Goal: Information Seeking & Learning: Learn about a topic

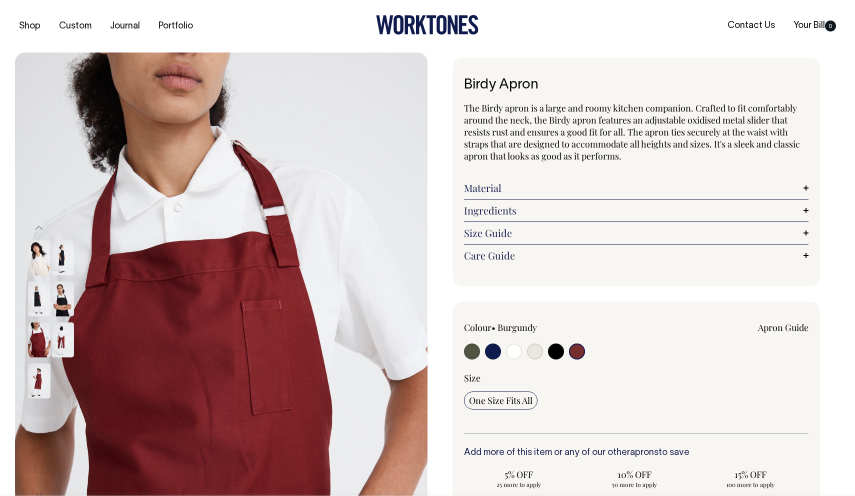
select select "Burgundy"
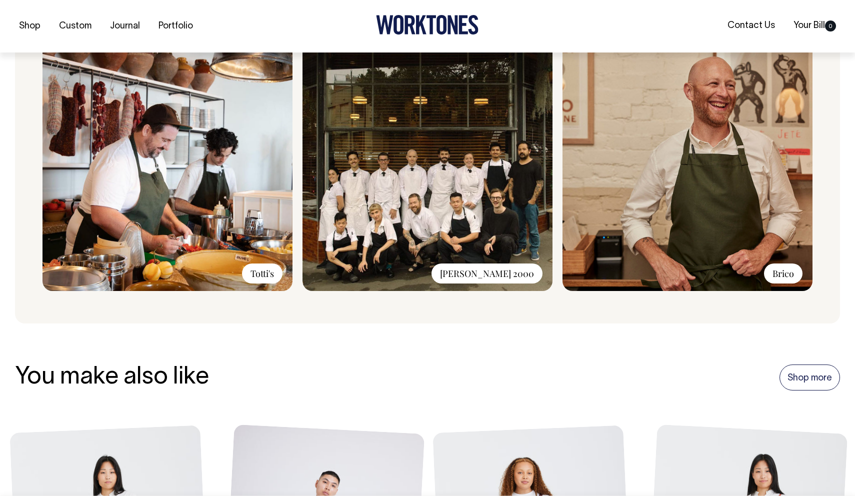
scroll to position [822, 0]
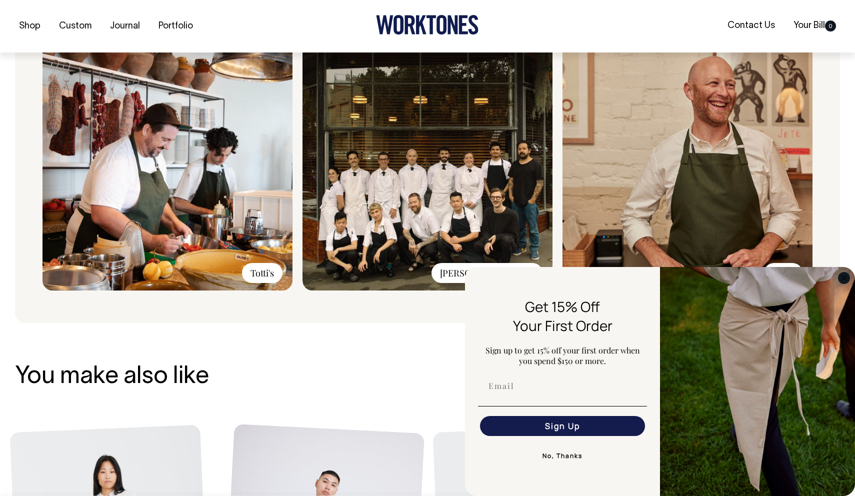
click at [842, 277] on circle "Close dialog" at bounding box center [843, 277] width 11 height 11
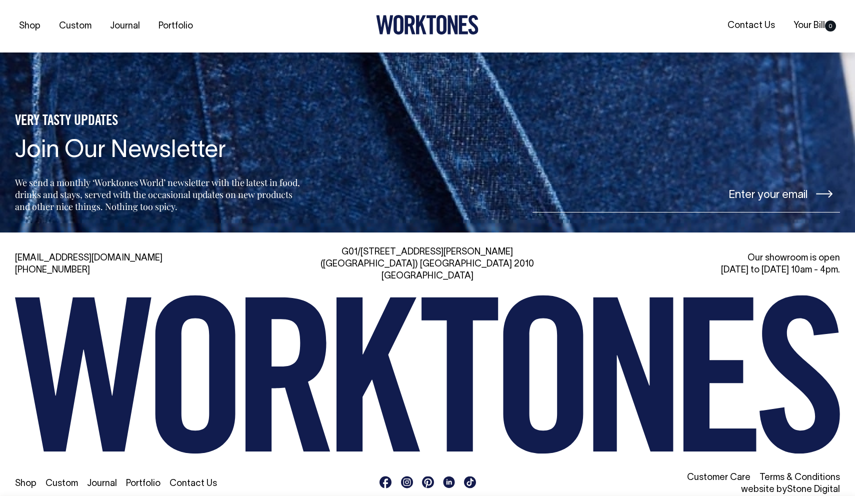
scroll to position [1586, 0]
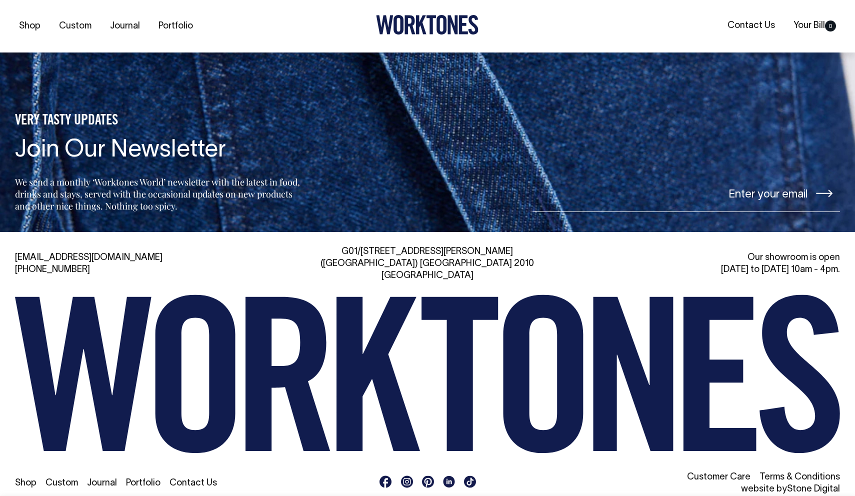
click at [60, 479] on link "Custom" at bounding box center [61, 483] width 32 height 8
click at [407, 475] on rect at bounding box center [407, 481] width 12 height 12
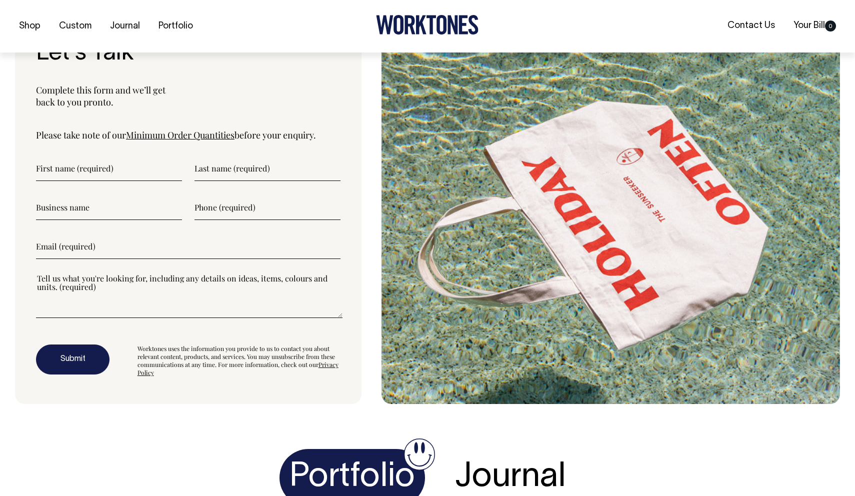
scroll to position [3437, 0]
click at [394, 448] on h4 "Portfolio" at bounding box center [351, 476] width 145 height 57
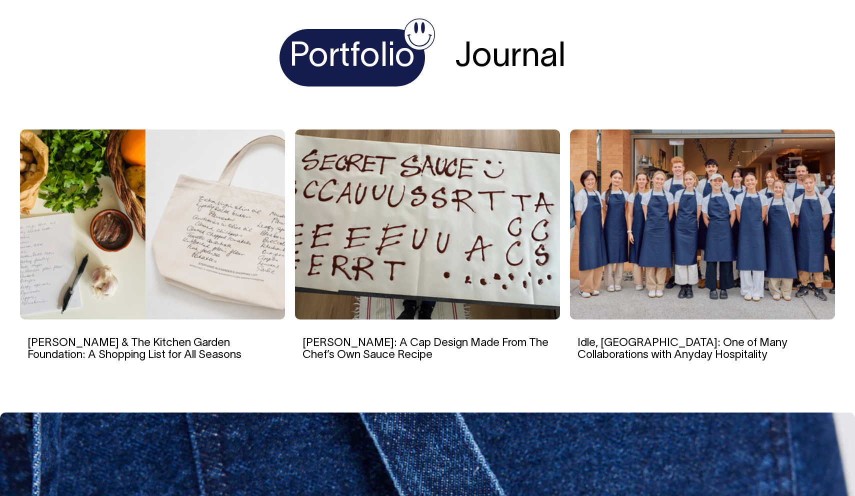
scroll to position [3857, 0]
click at [510, 29] on h4 "Journal" at bounding box center [510, 57] width 131 height 57
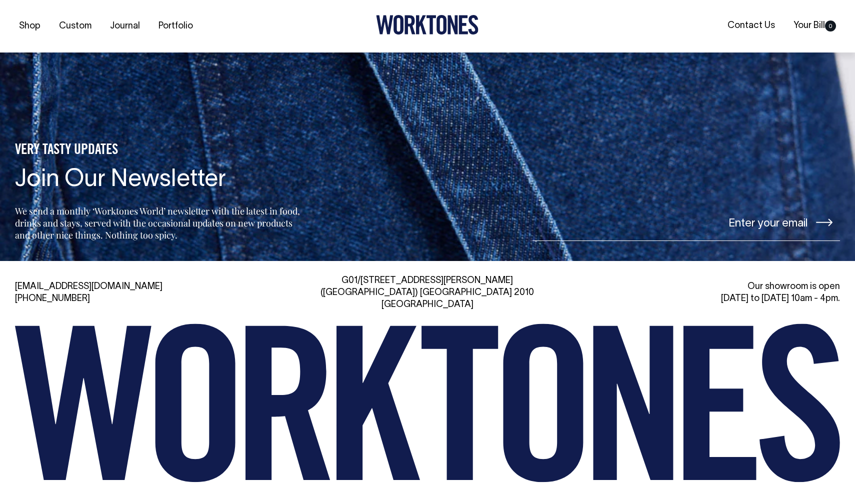
scroll to position [4227, 0]
